Goal: Entertainment & Leisure: Consume media (video, audio)

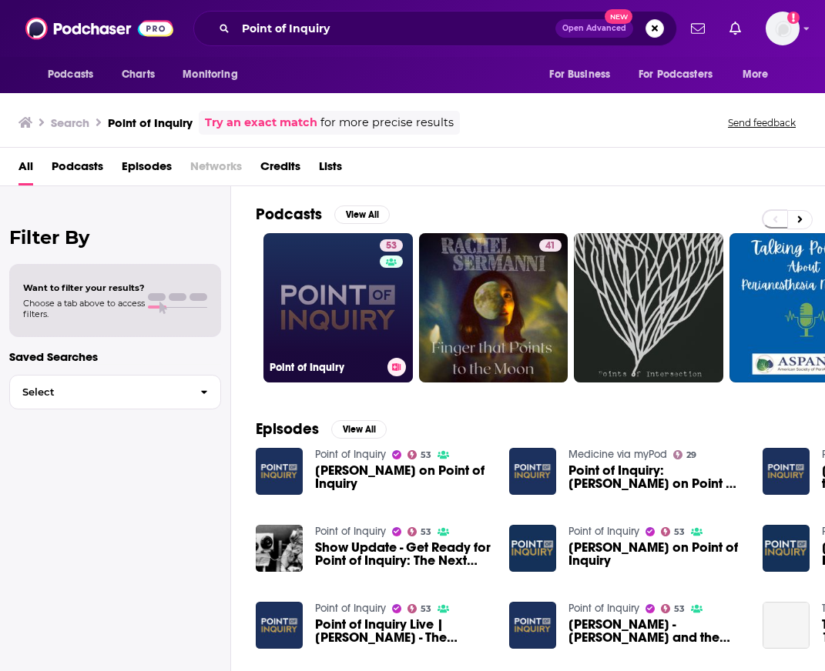
click at [321, 272] on link "53 Point of Inquiry" at bounding box center [337, 307] width 149 height 149
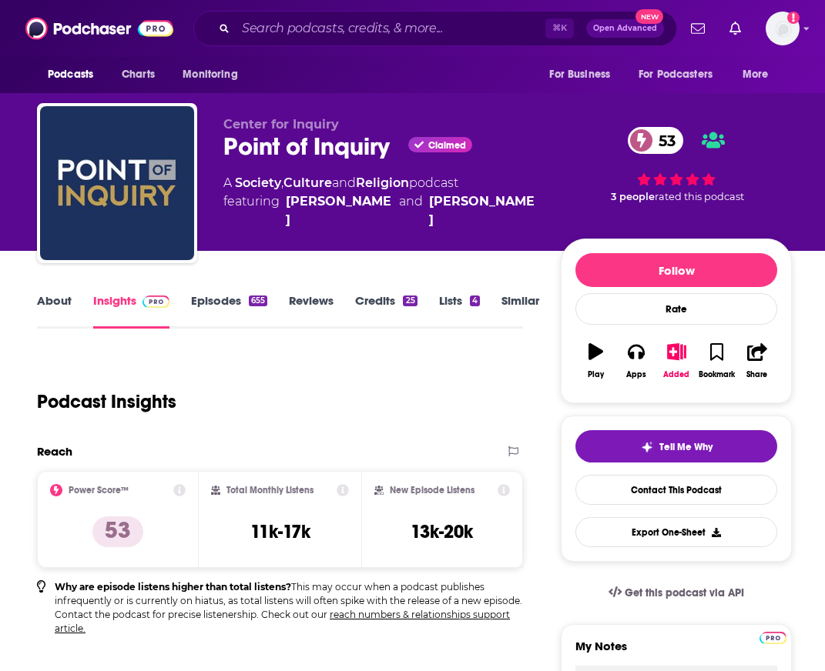
click at [61, 300] on link "About" at bounding box center [54, 310] width 35 height 35
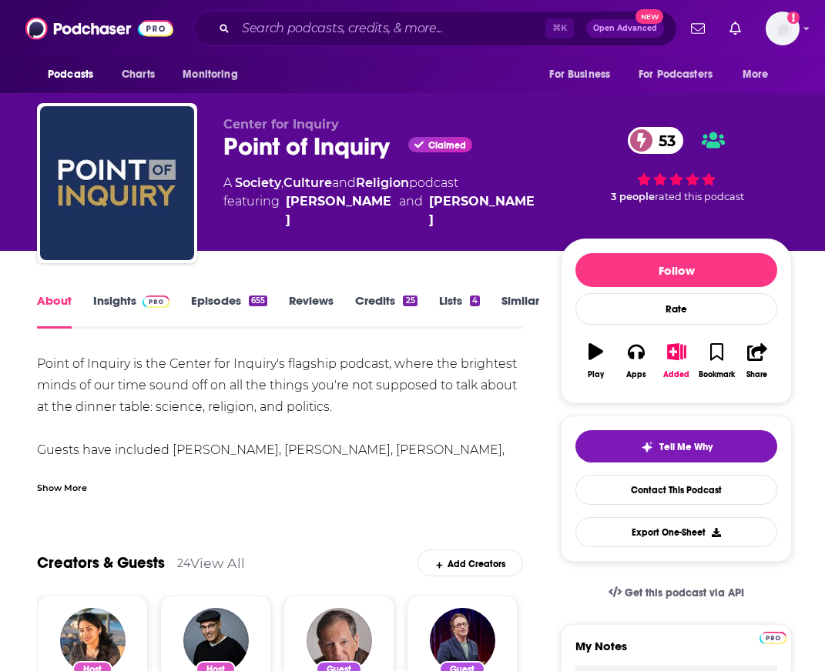
click at [81, 491] on div "Show More" at bounding box center [62, 487] width 50 height 15
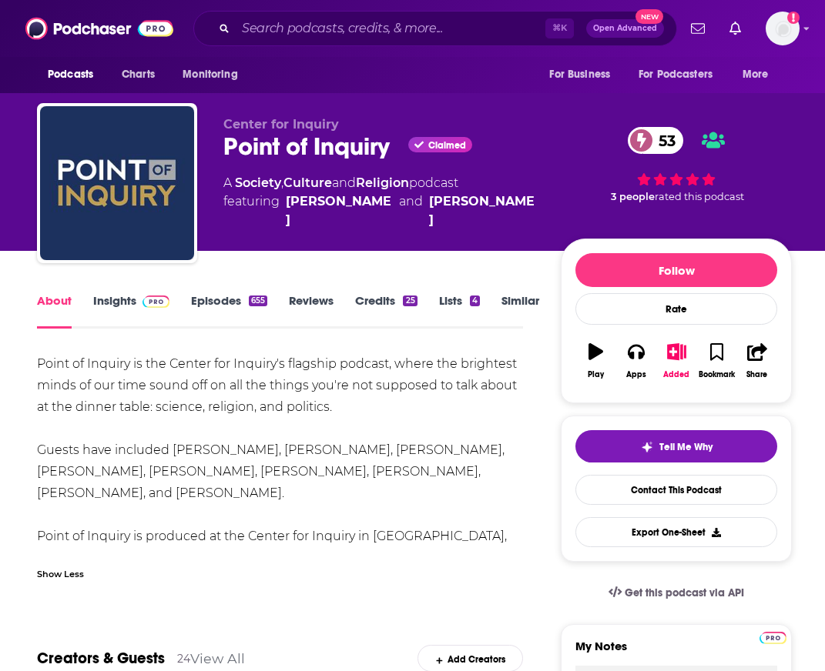
click at [226, 304] on link "Episodes 655" at bounding box center [229, 310] width 76 height 35
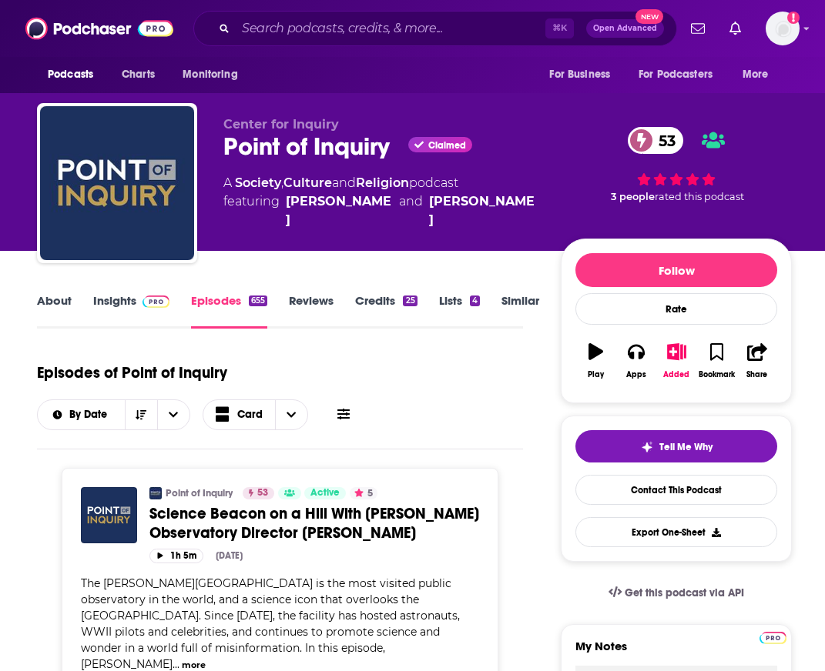
click at [341, 420] on icon at bounding box center [343, 414] width 12 height 12
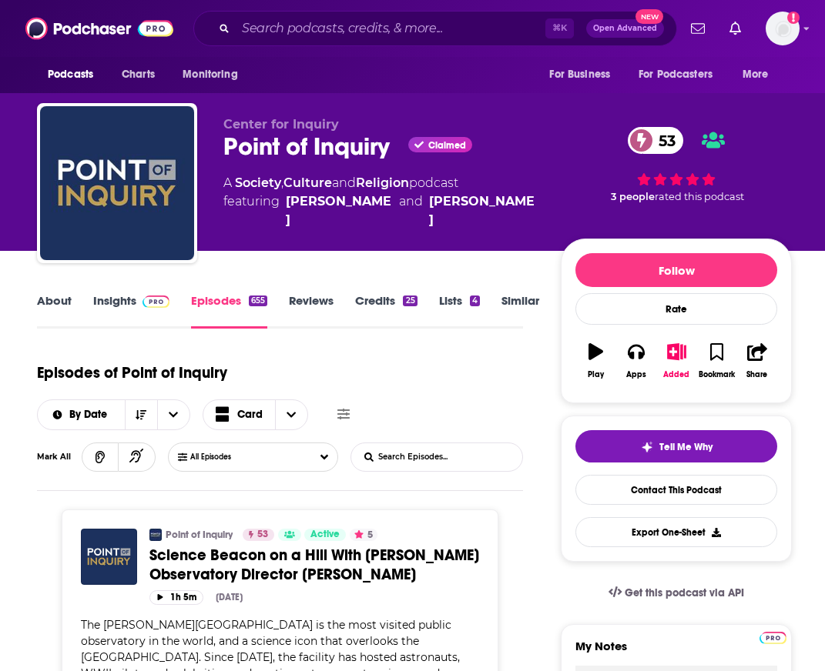
click at [397, 458] on input "List Search Input" at bounding box center [431, 458] width 161 height 28
type input "worthen"
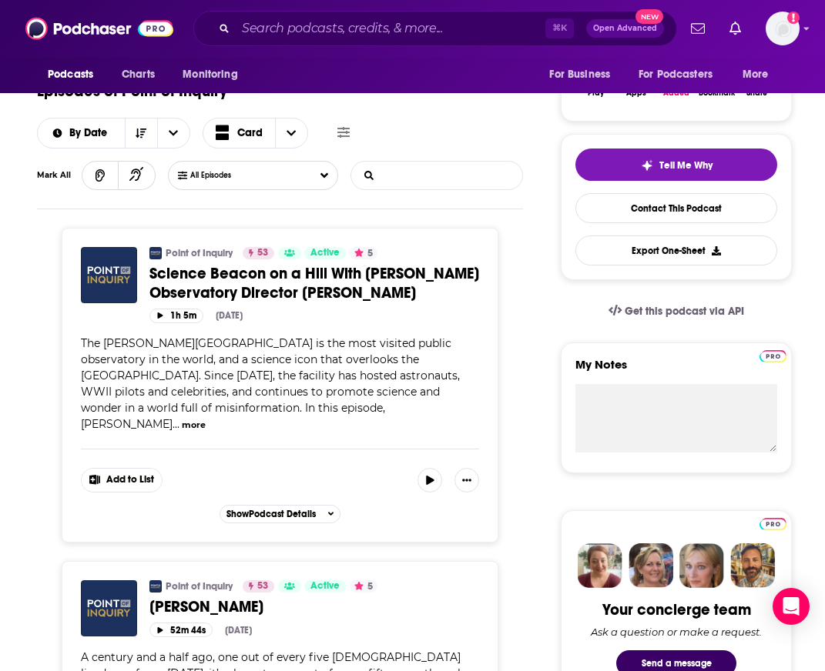
scroll to position [263, 0]
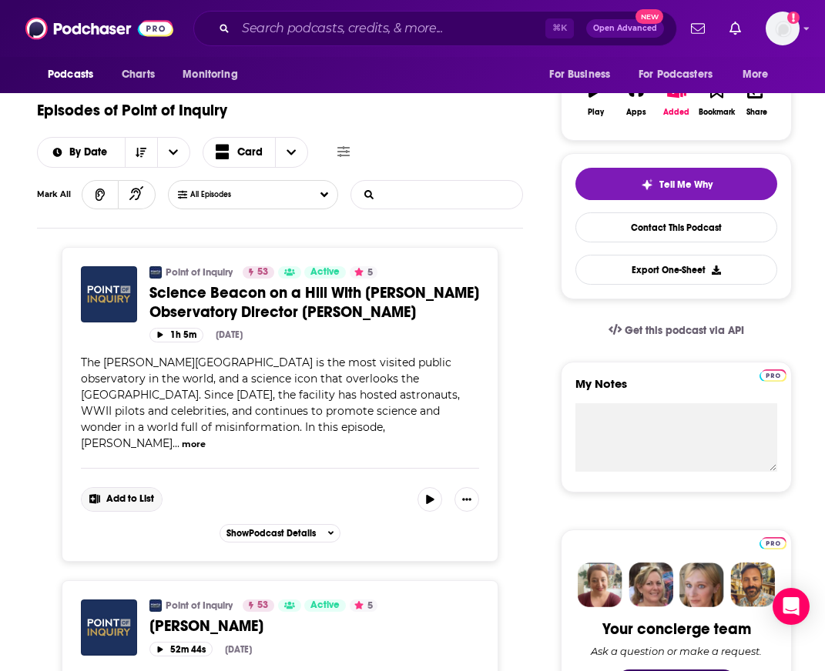
click at [132, 494] on span "Add to List" at bounding box center [130, 500] width 48 height 12
click at [260, 390] on span "The Griffith Observatory is the most visited public observatory in the world, a…" at bounding box center [270, 403] width 379 height 95
click at [208, 300] on span "Science Beacon on a Hill With Griffith Observatory Director Dr. Ed krupp" at bounding box center [314, 302] width 330 height 39
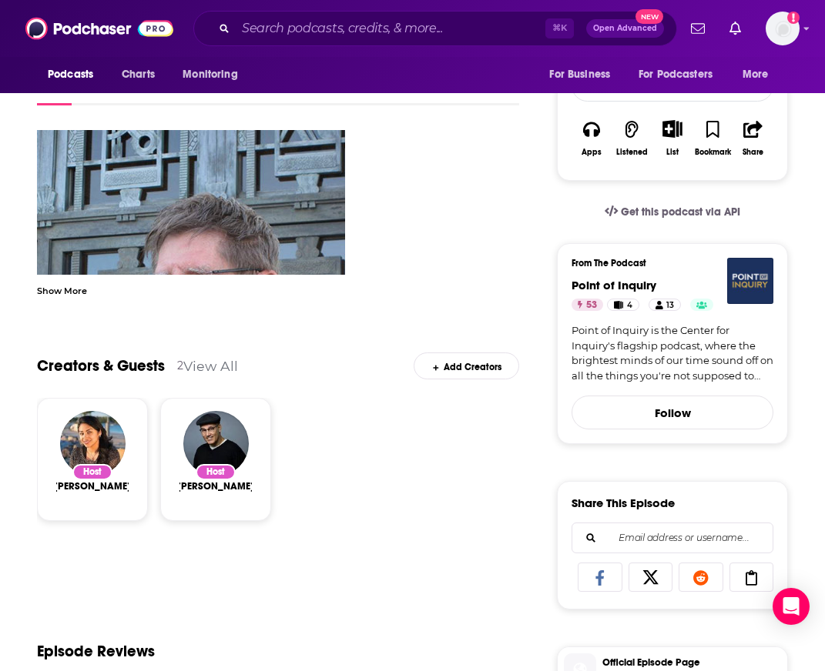
scroll to position [299, 0]
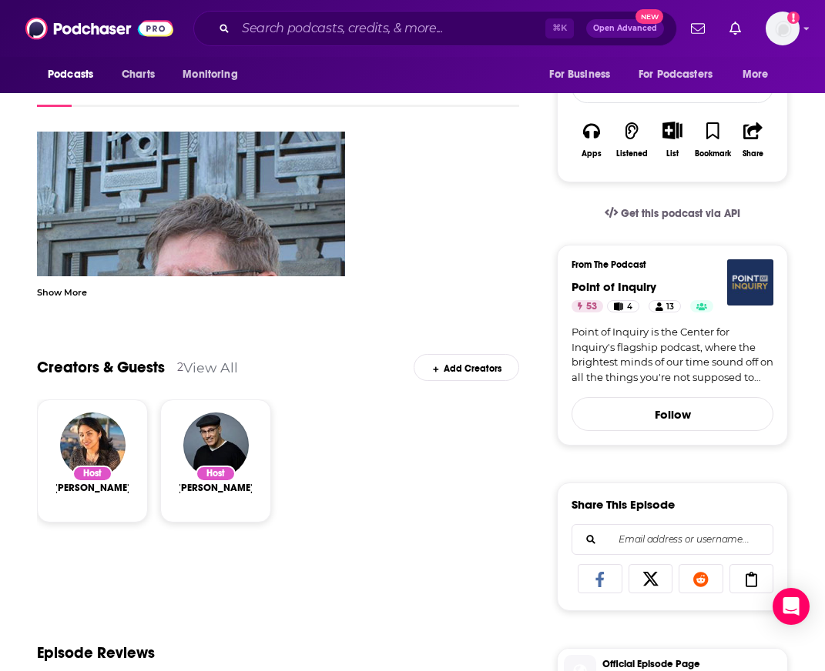
click at [72, 296] on div "Show More" at bounding box center [62, 291] width 50 height 15
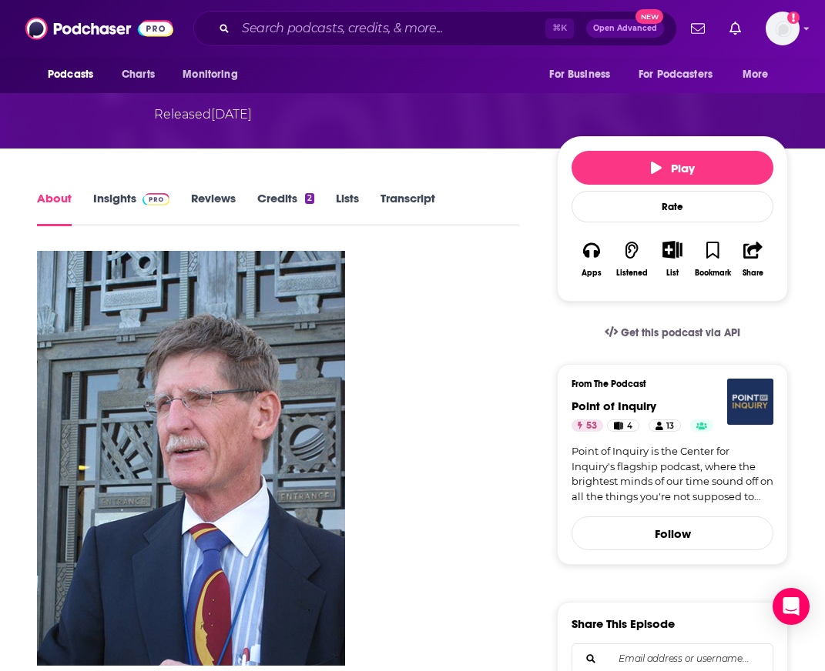
scroll to position [169, 0]
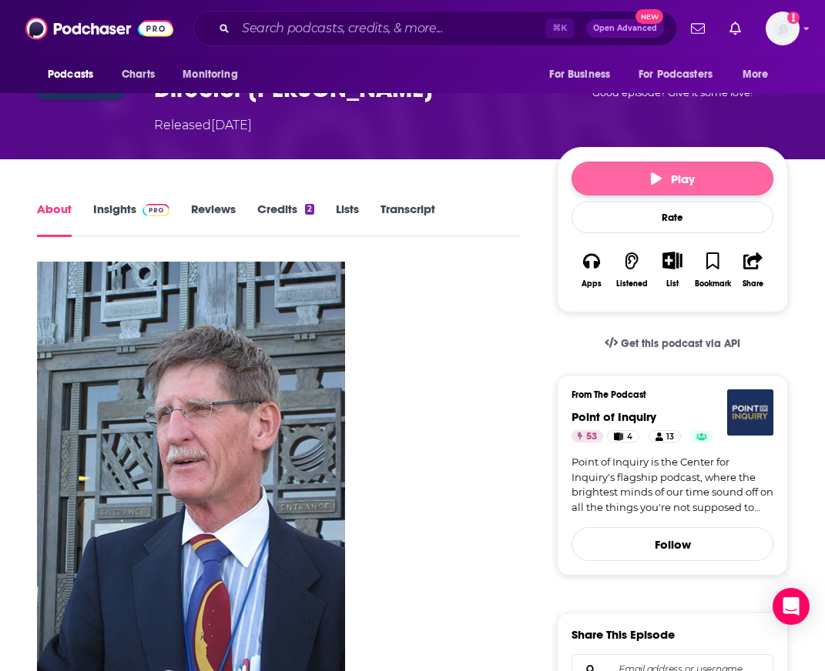
click at [665, 176] on span "Play" at bounding box center [673, 179] width 44 height 15
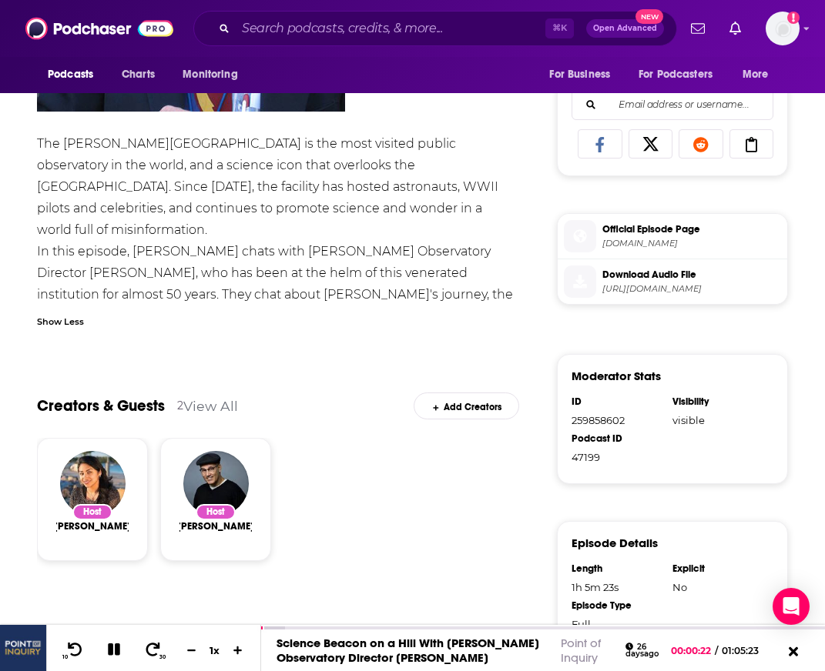
scroll to position [0, 0]
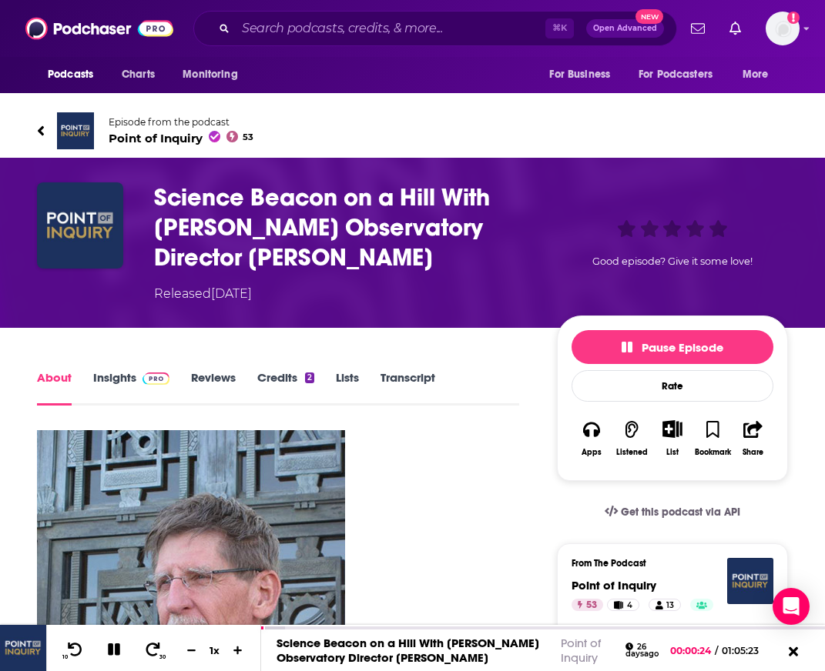
click at [44, 119] on link "Episode from the podcast Point of Inquiry 53" at bounding box center [225, 130] width 376 height 37
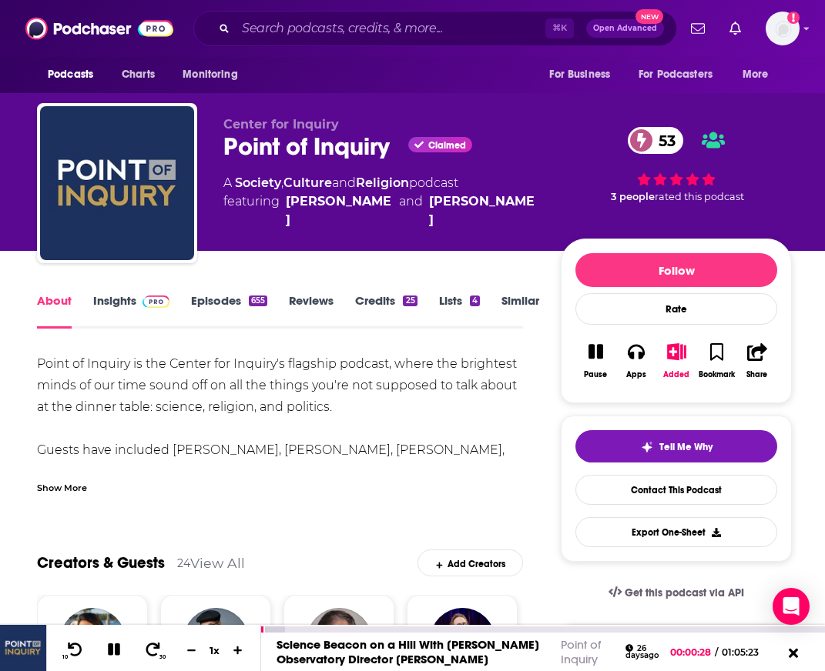
drag, startPoint x: 347, startPoint y: 627, endPoint x: 346, endPoint y: 592, distance: 34.7
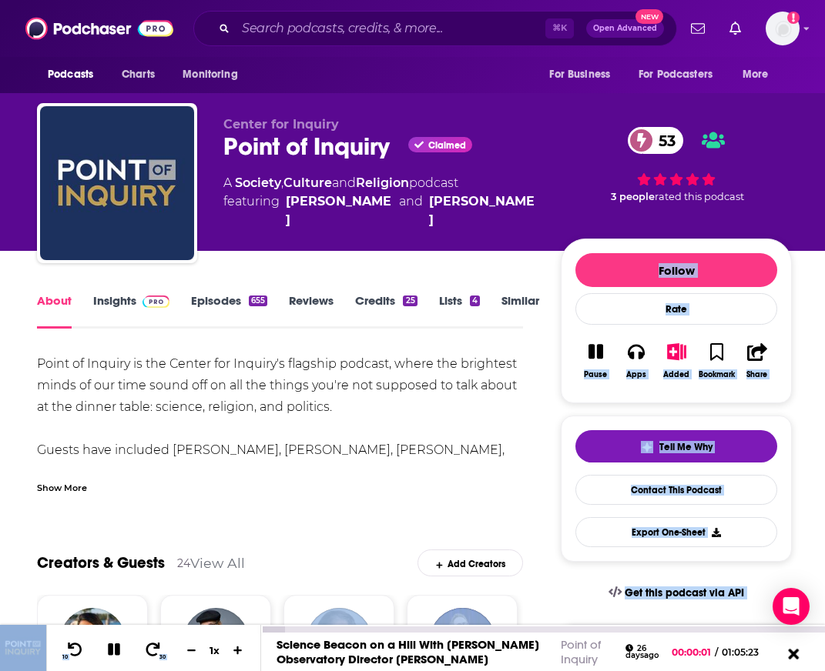
click at [794, 653] on icon at bounding box center [793, 653] width 11 height 11
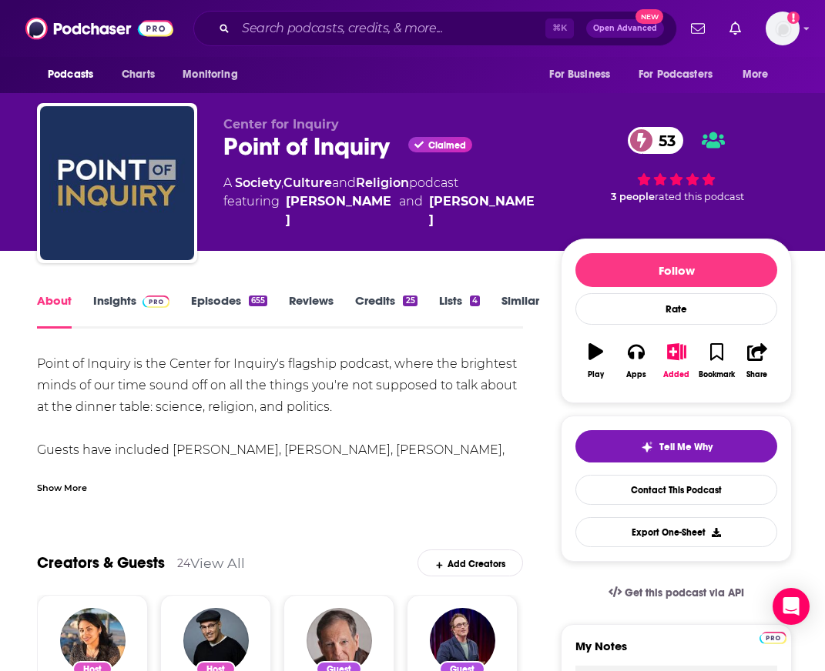
click at [72, 476] on div "Show More" at bounding box center [280, 482] width 486 height 26
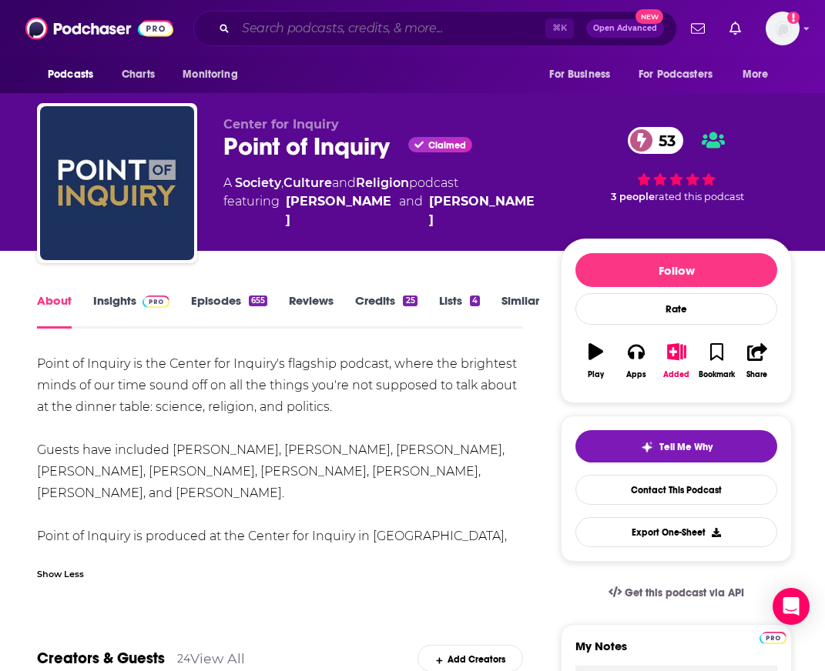
click at [415, 28] on input "Search podcasts, credits, & more..." at bounding box center [391, 28] width 310 height 25
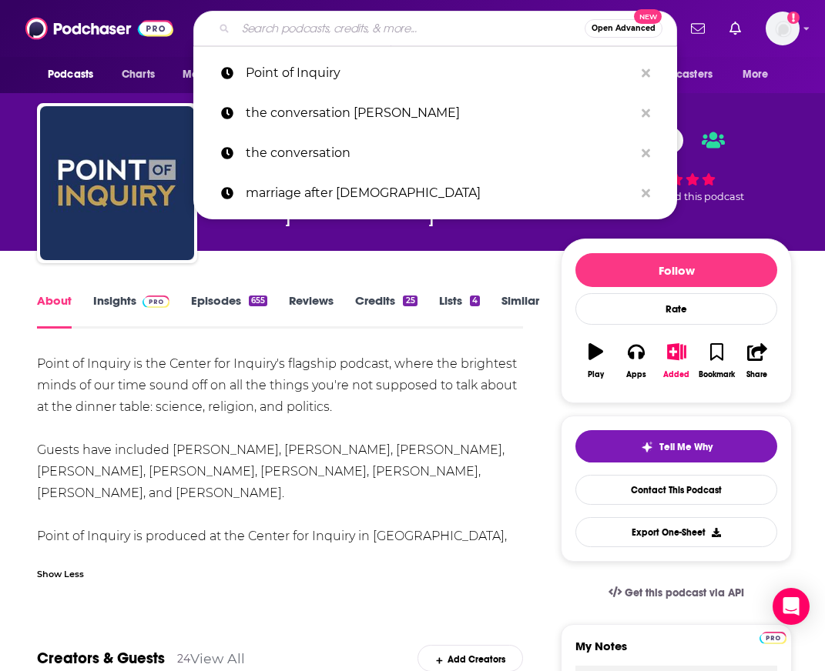
paste input "GZERO World"
type input "GZERO World"
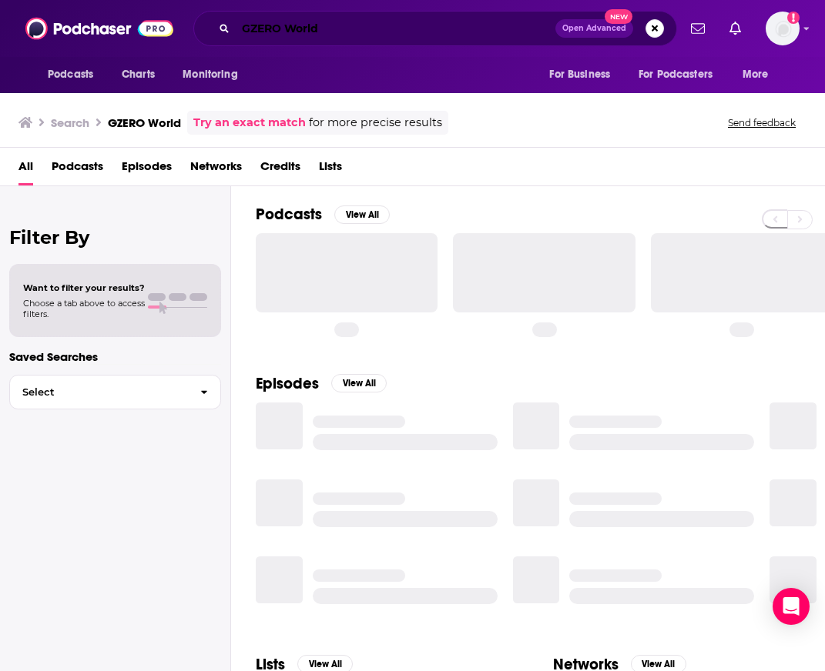
click at [415, 28] on input "GZERO World" at bounding box center [396, 28] width 320 height 25
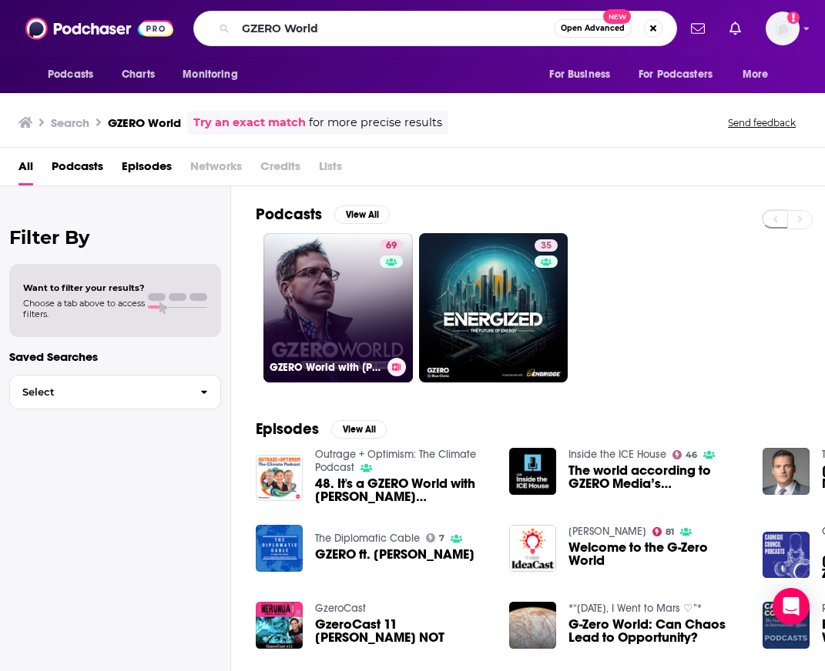
click at [365, 287] on link "69 GZERO World with Ian Bremmer" at bounding box center [337, 307] width 149 height 149
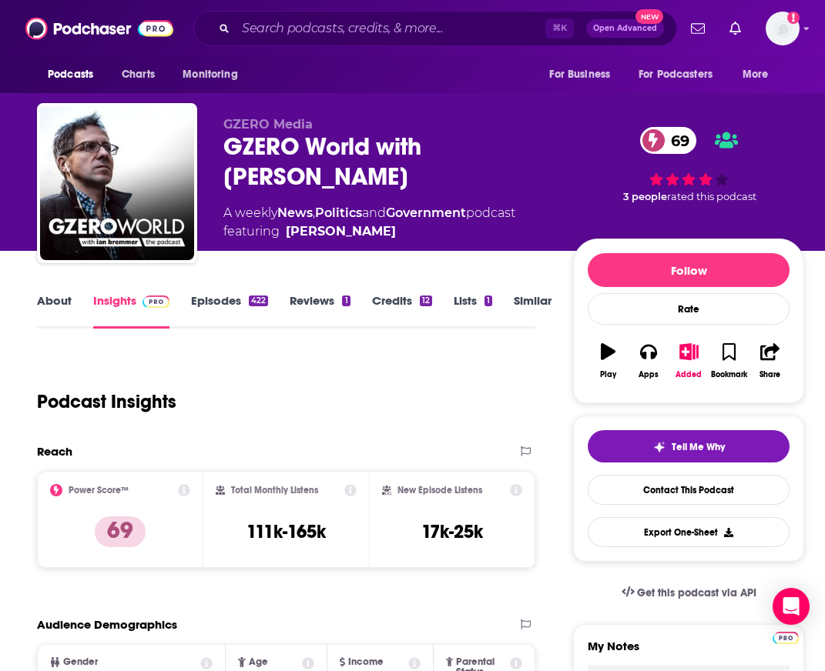
click at [69, 311] on link "About" at bounding box center [54, 310] width 35 height 35
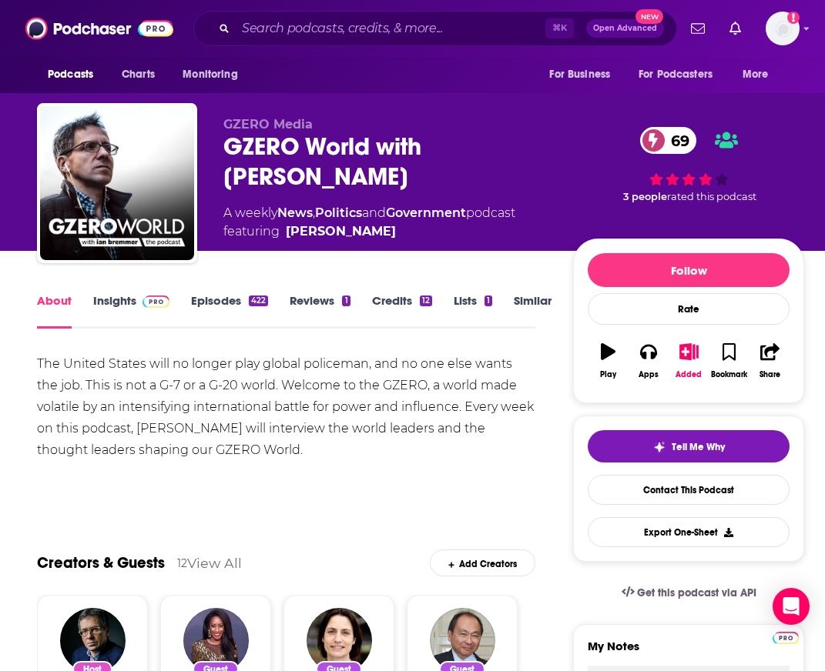
click at [221, 306] on link "Episodes 422" at bounding box center [229, 310] width 77 height 35
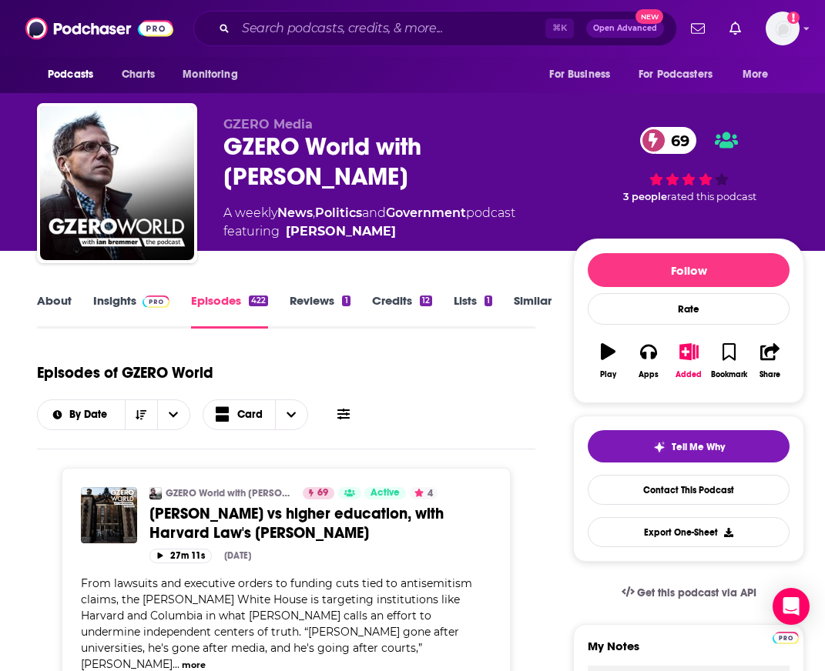
click at [359, 418] on div "Episodes of GZERO World By Date Card" at bounding box center [286, 391] width 498 height 77
click at [340, 414] on icon at bounding box center [343, 414] width 12 height 11
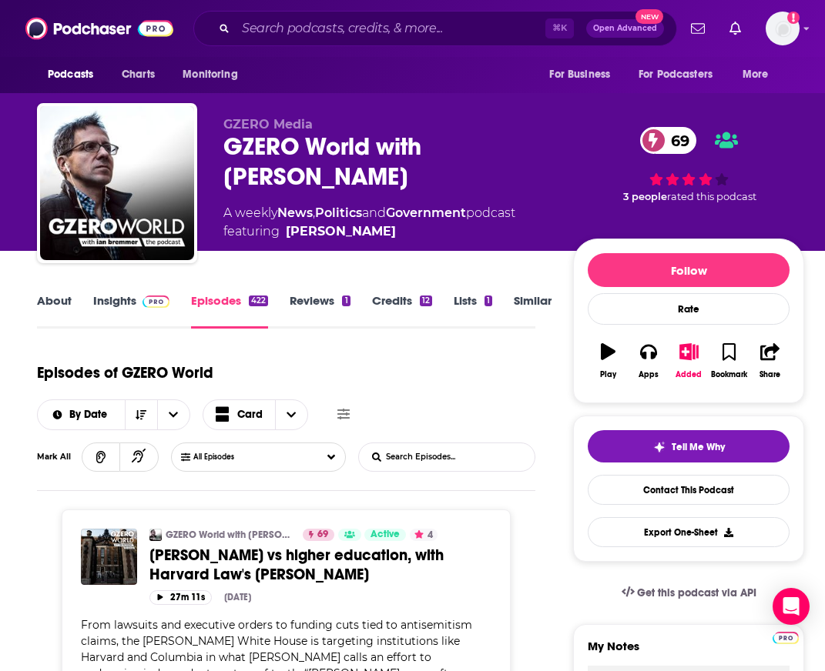
click at [407, 454] on input "List Search Input" at bounding box center [439, 458] width 161 height 28
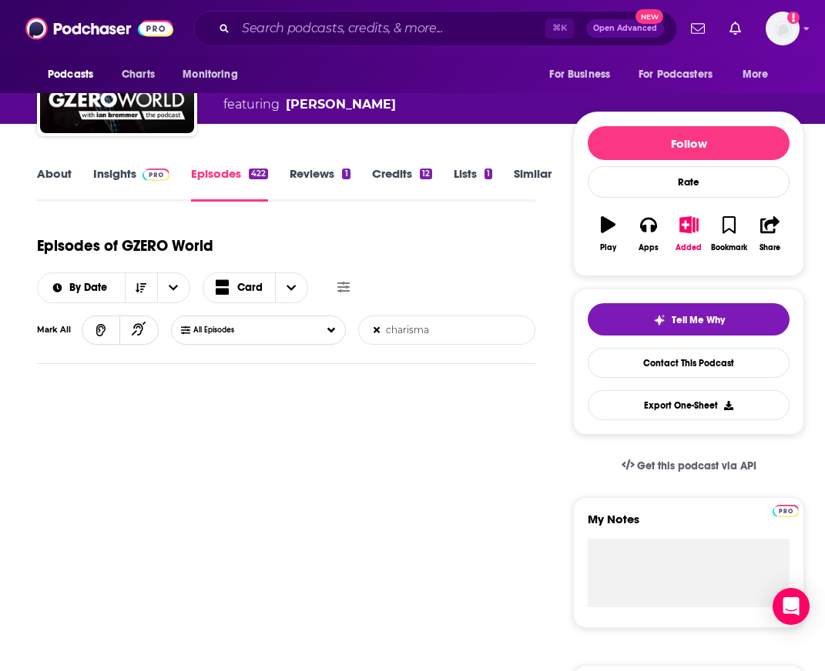
scroll to position [146, 0]
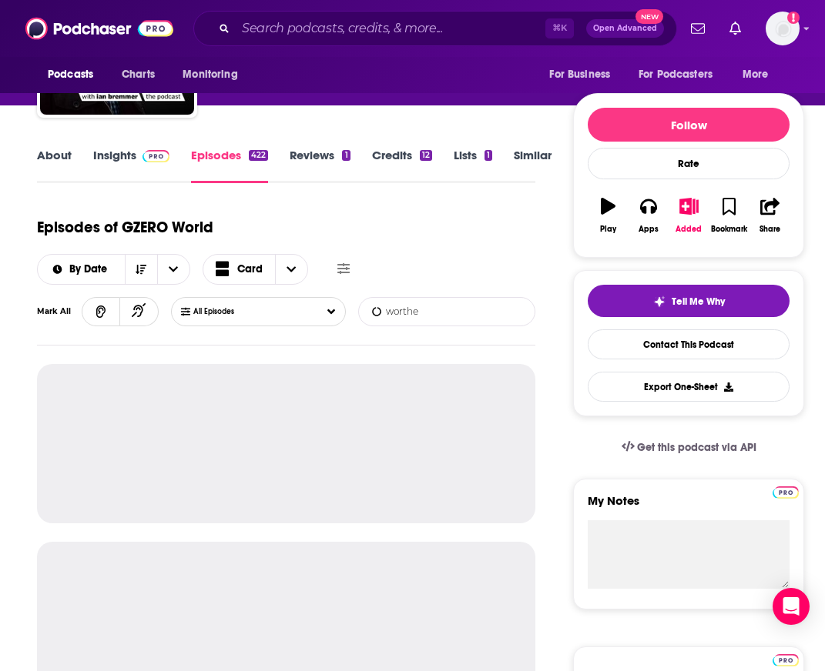
type input "worthen"
click at [162, 179] on link "Insights" at bounding box center [131, 165] width 76 height 35
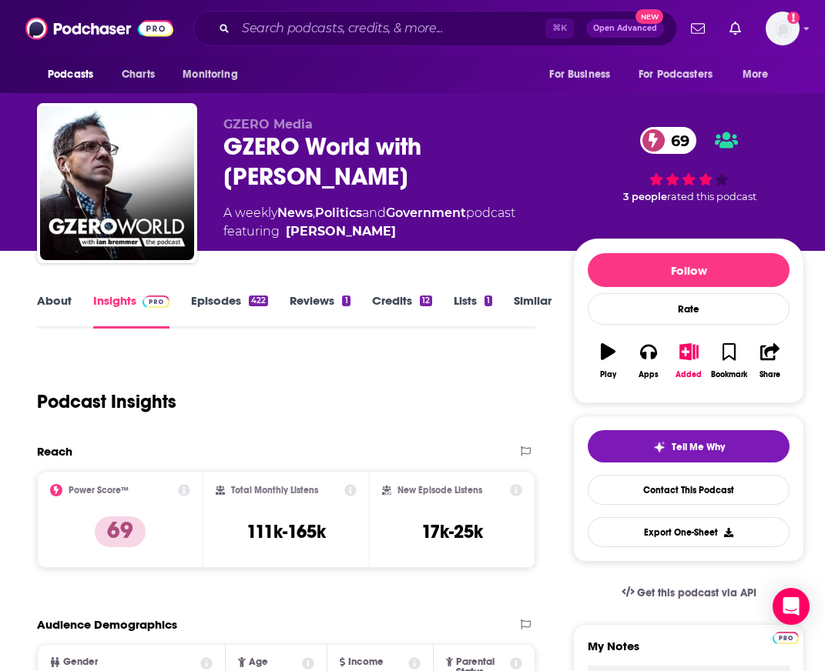
click at [65, 304] on link "About" at bounding box center [54, 310] width 35 height 35
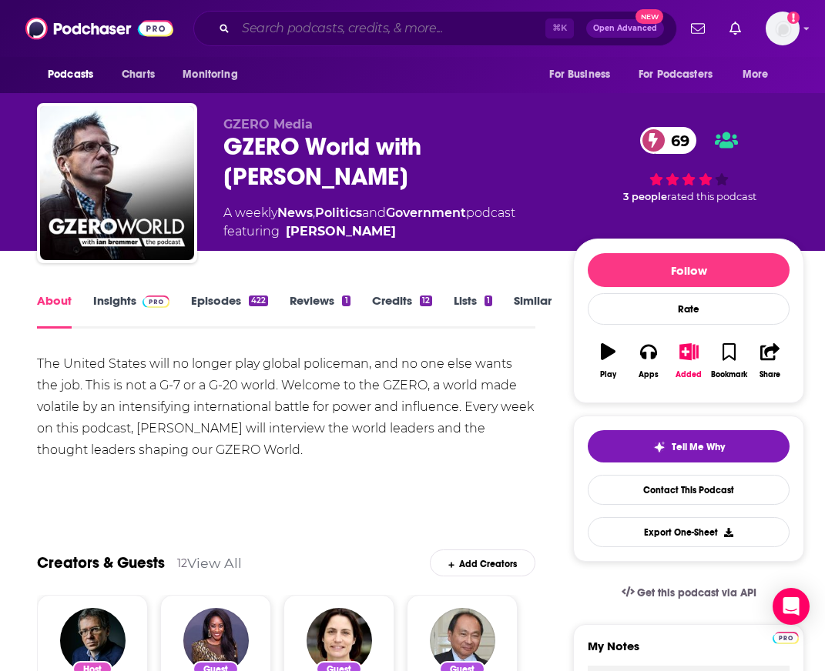
click at [404, 26] on input "Search podcasts, credits, & more..." at bounding box center [391, 28] width 310 height 25
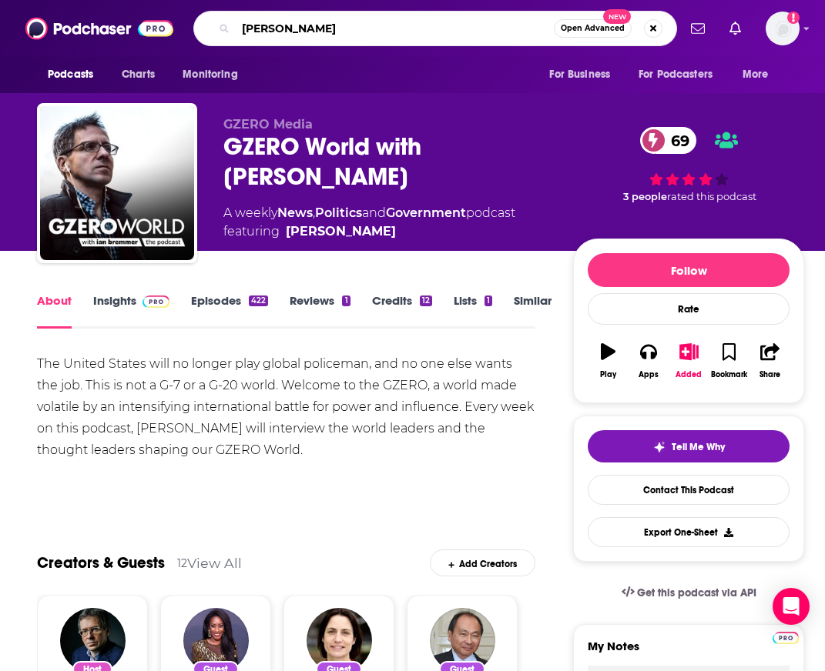
type input "[PERSON_NAME]"
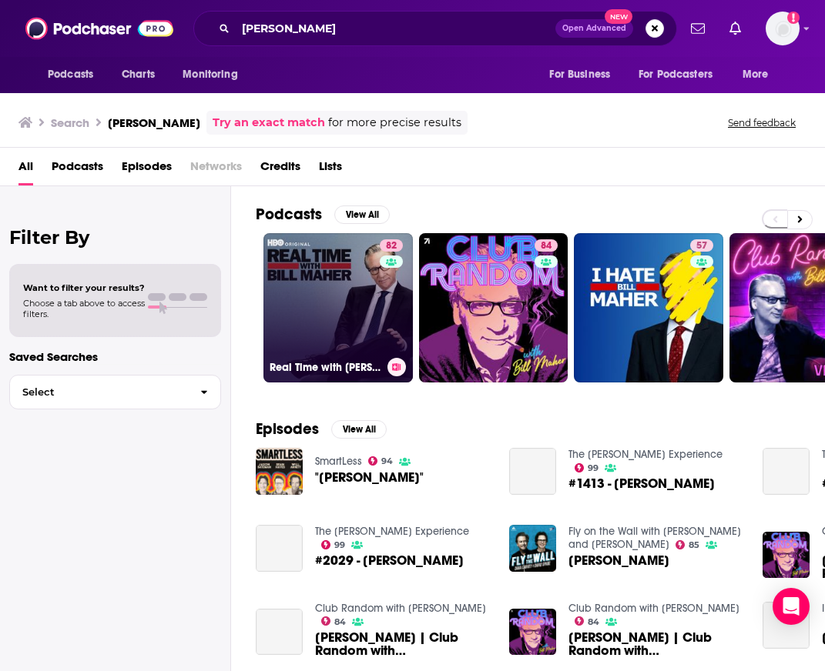
click at [318, 282] on link "82 Real Time with Bill Maher" at bounding box center [337, 307] width 149 height 149
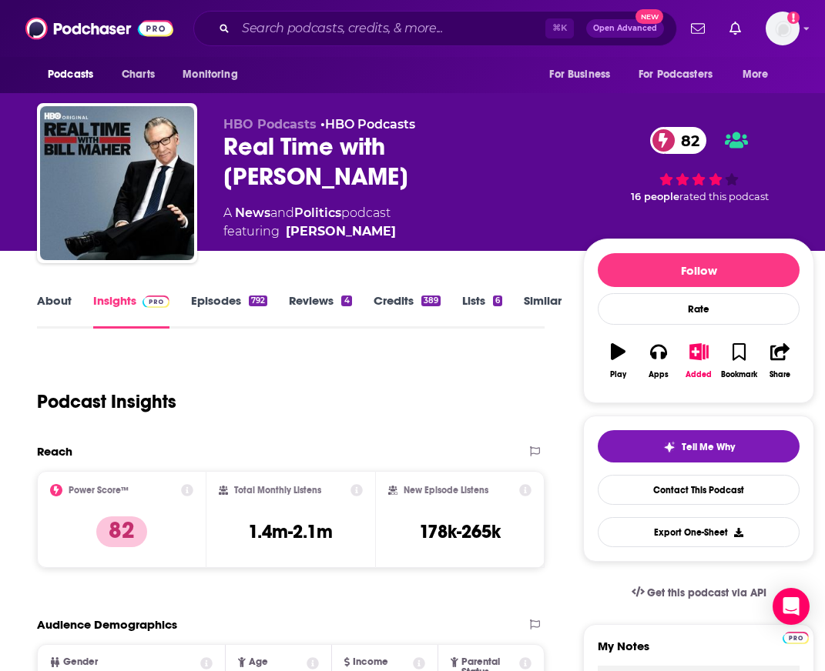
click at [191, 295] on link "Episodes 792" at bounding box center [229, 310] width 76 height 35
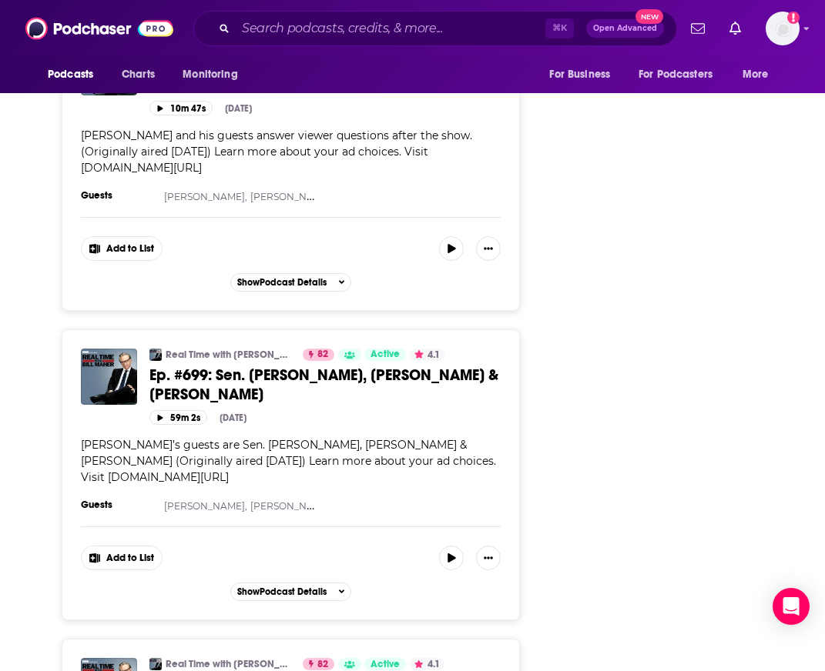
scroll to position [2356, 0]
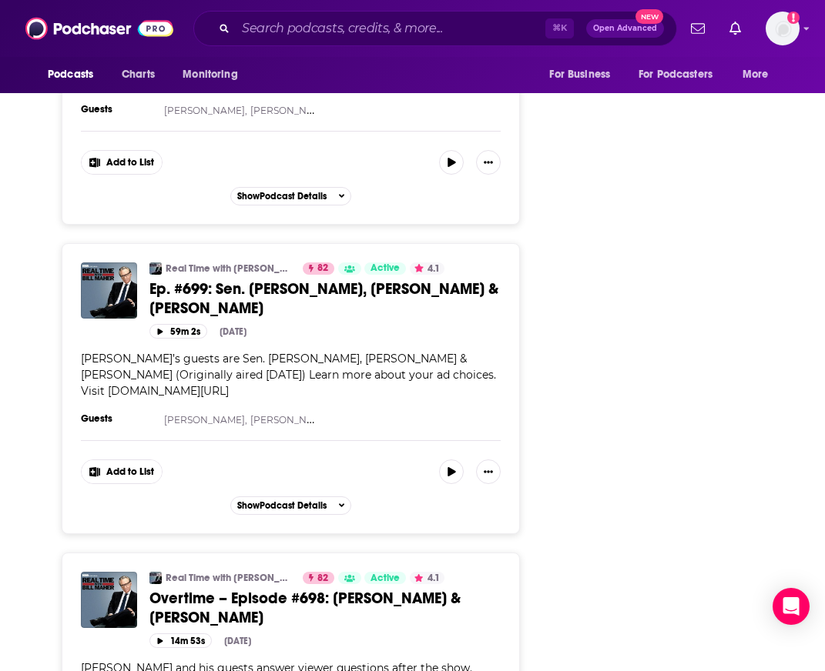
click at [285, 286] on link "Ep. #699: Sen. John Fetterman, Ian Bremmer & Rutger Bregman" at bounding box center [324, 299] width 351 height 39
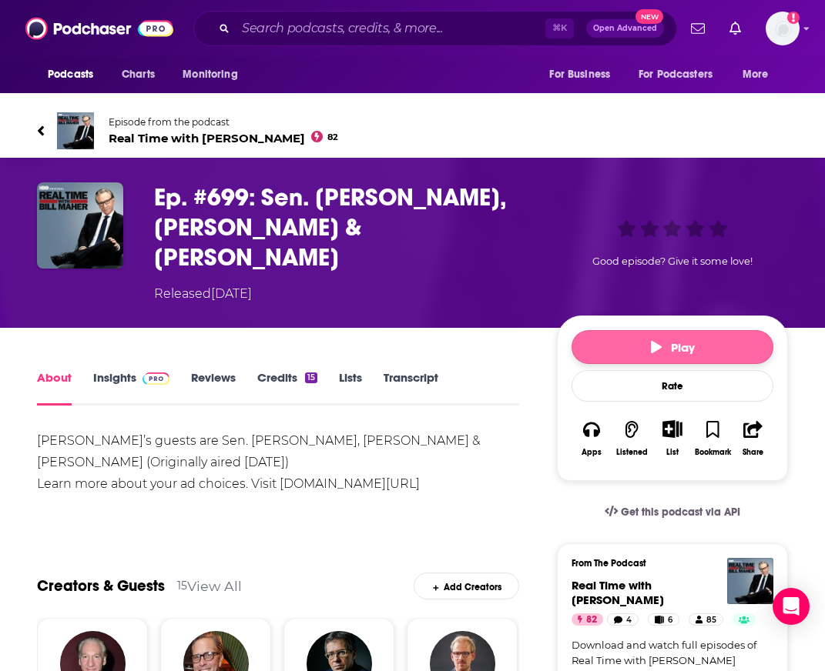
click at [671, 340] on span "Play" at bounding box center [673, 347] width 44 height 15
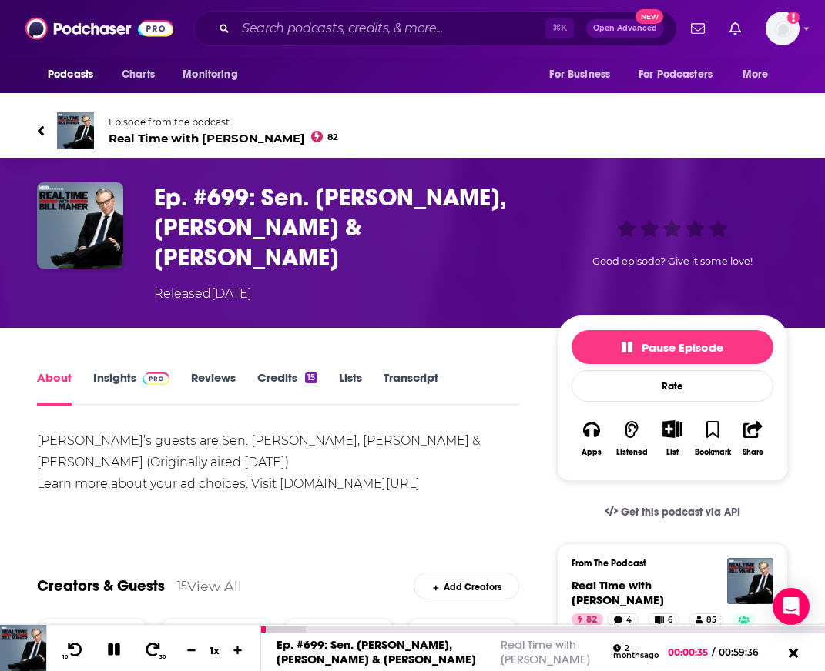
click at [112, 651] on icon at bounding box center [114, 650] width 12 height 12
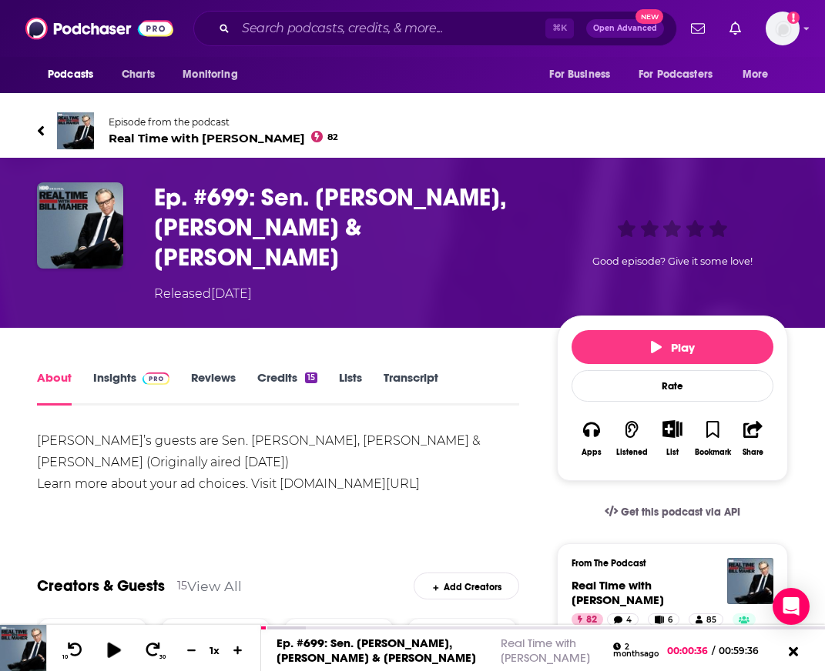
click at [115, 654] on icon at bounding box center [113, 649] width 19 height 15
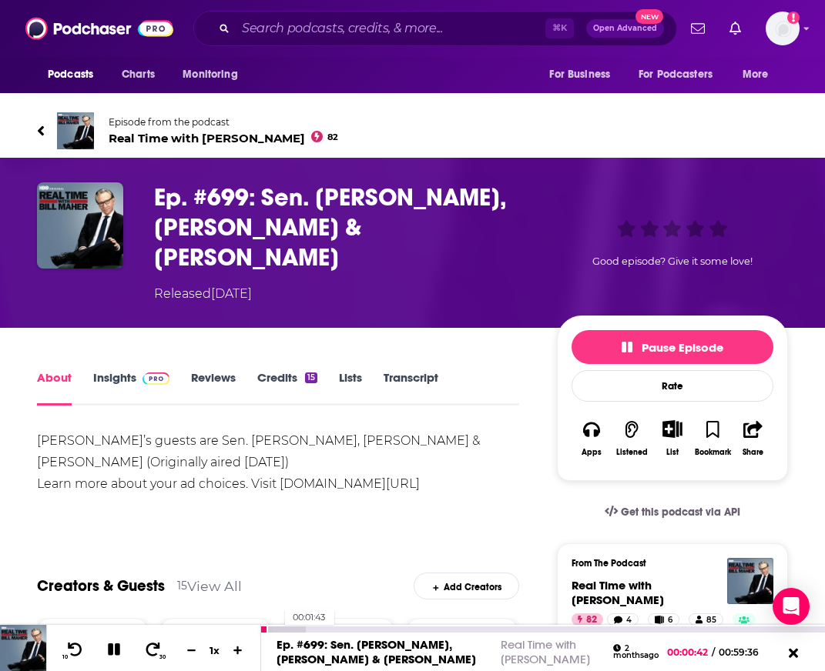
click at [277, 628] on div at bounding box center [283, 630] width 44 height 6
drag, startPoint x: 270, startPoint y: 628, endPoint x: 295, endPoint y: 628, distance: 25.4
click at [295, 628] on div at bounding box center [283, 630] width 44 height 6
click at [148, 652] on icon at bounding box center [152, 649] width 19 height 15
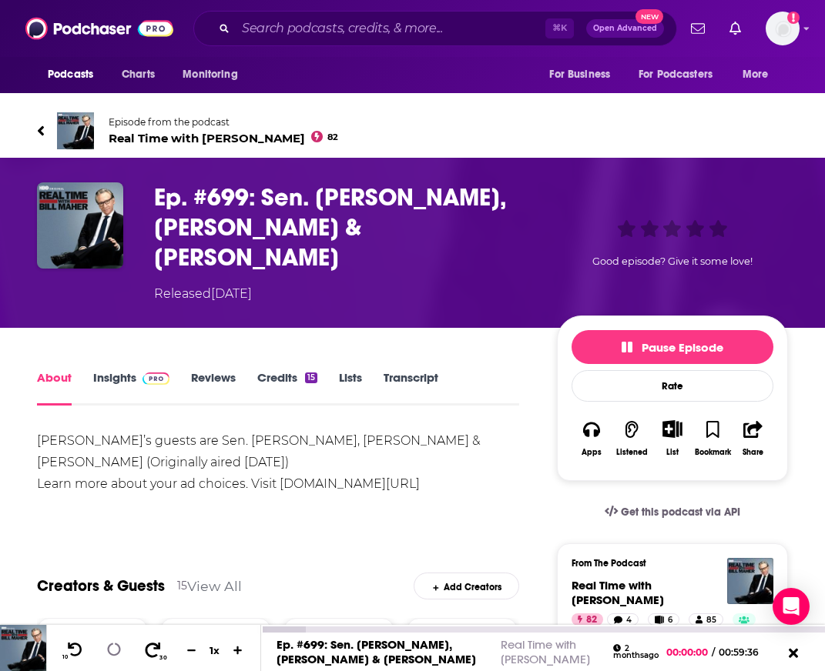
click at [148, 652] on icon at bounding box center [152, 649] width 19 height 15
click at [114, 653] on icon at bounding box center [114, 649] width 18 height 15
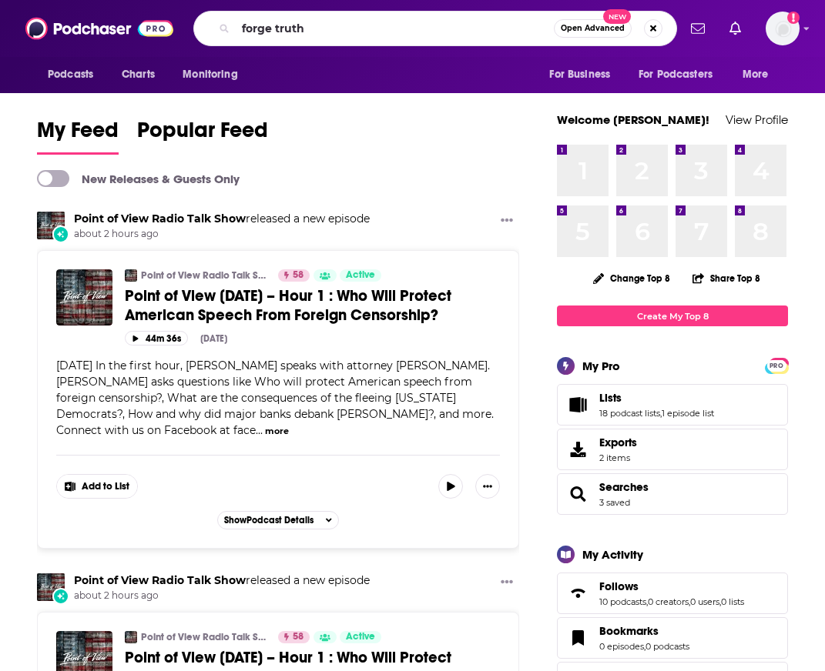
type input "forge truth"
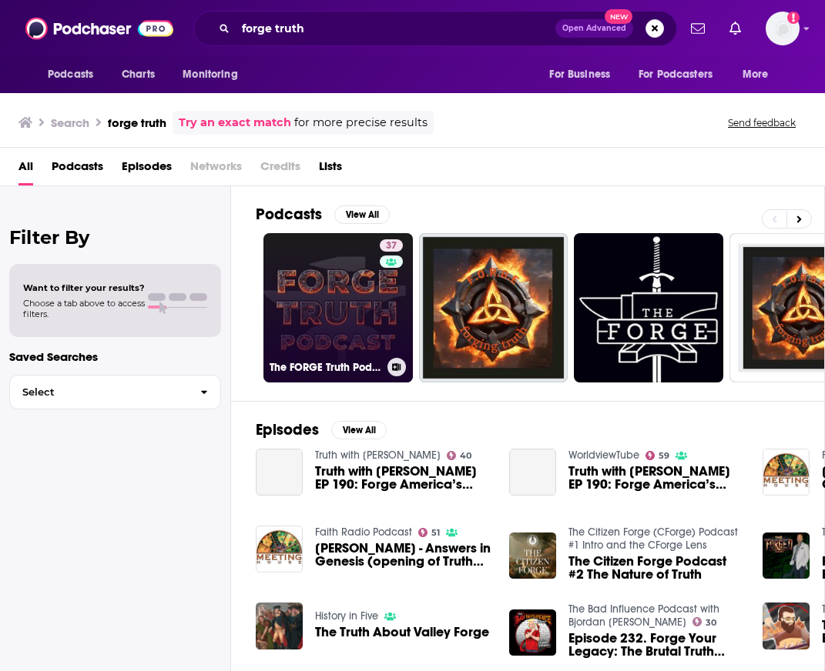
click at [349, 284] on link "37 The FORGE Truth Podcast" at bounding box center [337, 307] width 149 height 149
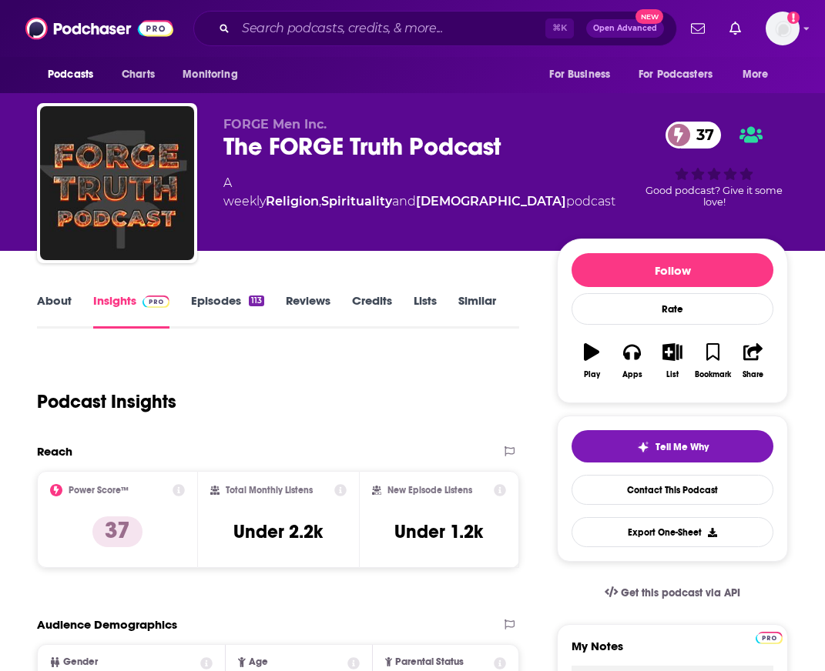
scroll to position [2, 0]
